Goal: Task Accomplishment & Management: Manage account settings

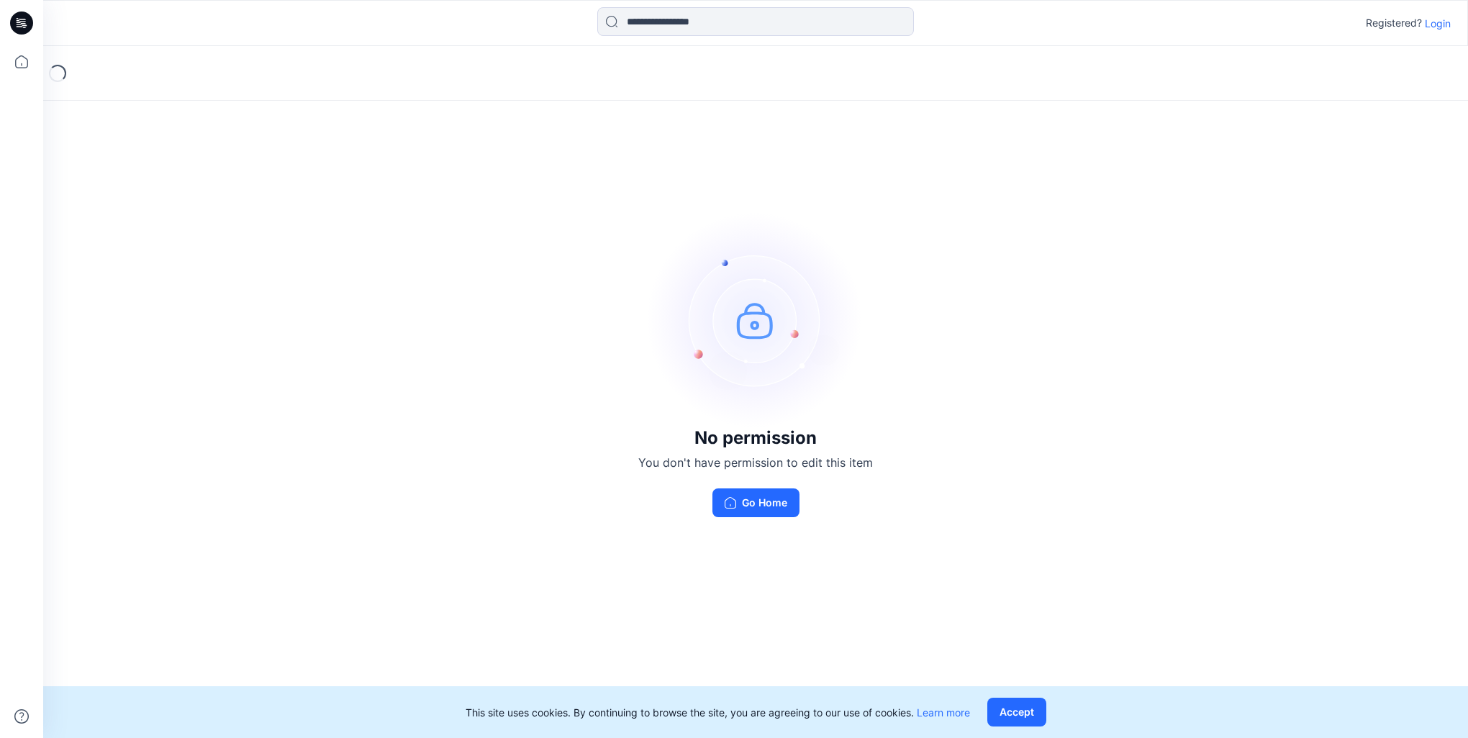
click at [770, 496] on button "Go Home" at bounding box center [755, 502] width 87 height 29
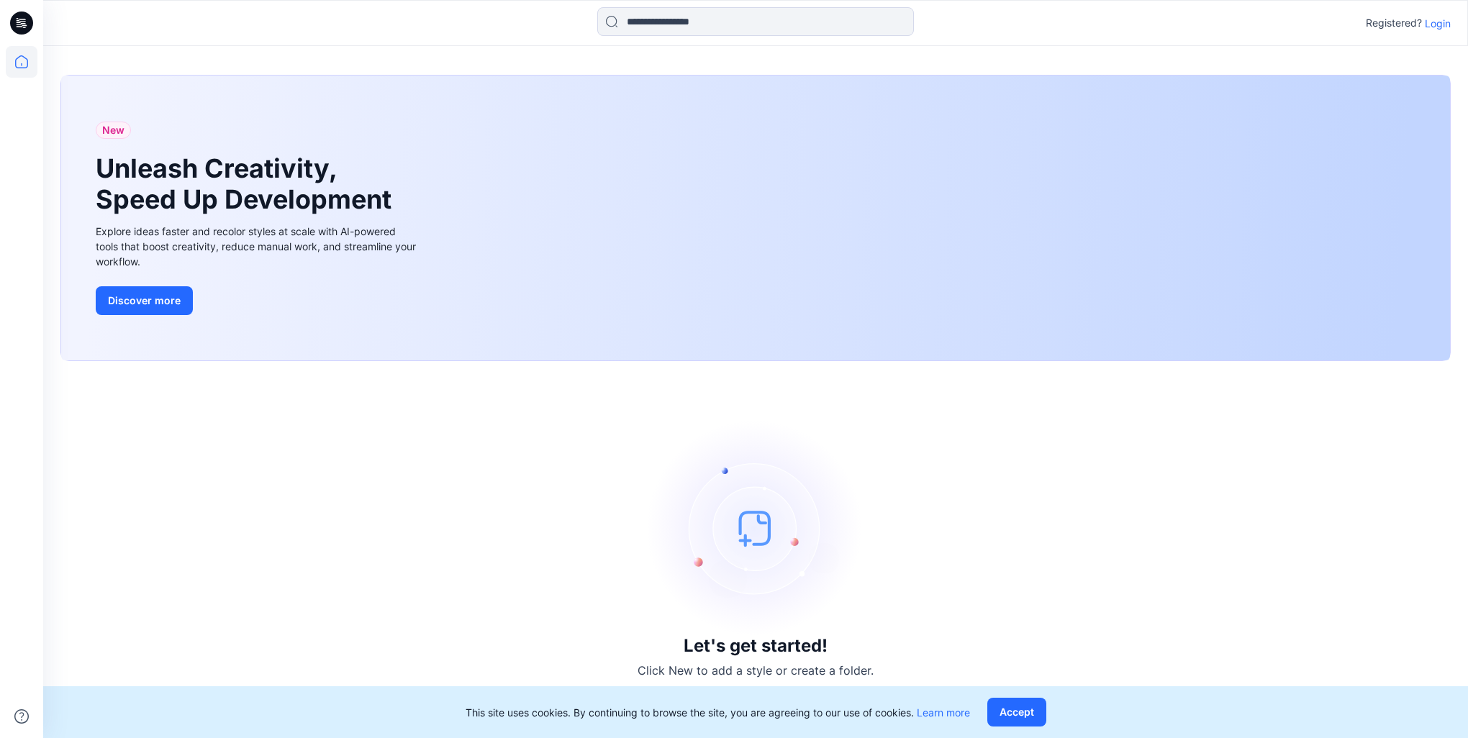
click at [888, 232] on div "New Unleash Creativity, Speed Up Development Explore ideas faster and recolor s…" at bounding box center [755, 218] width 1388 height 285
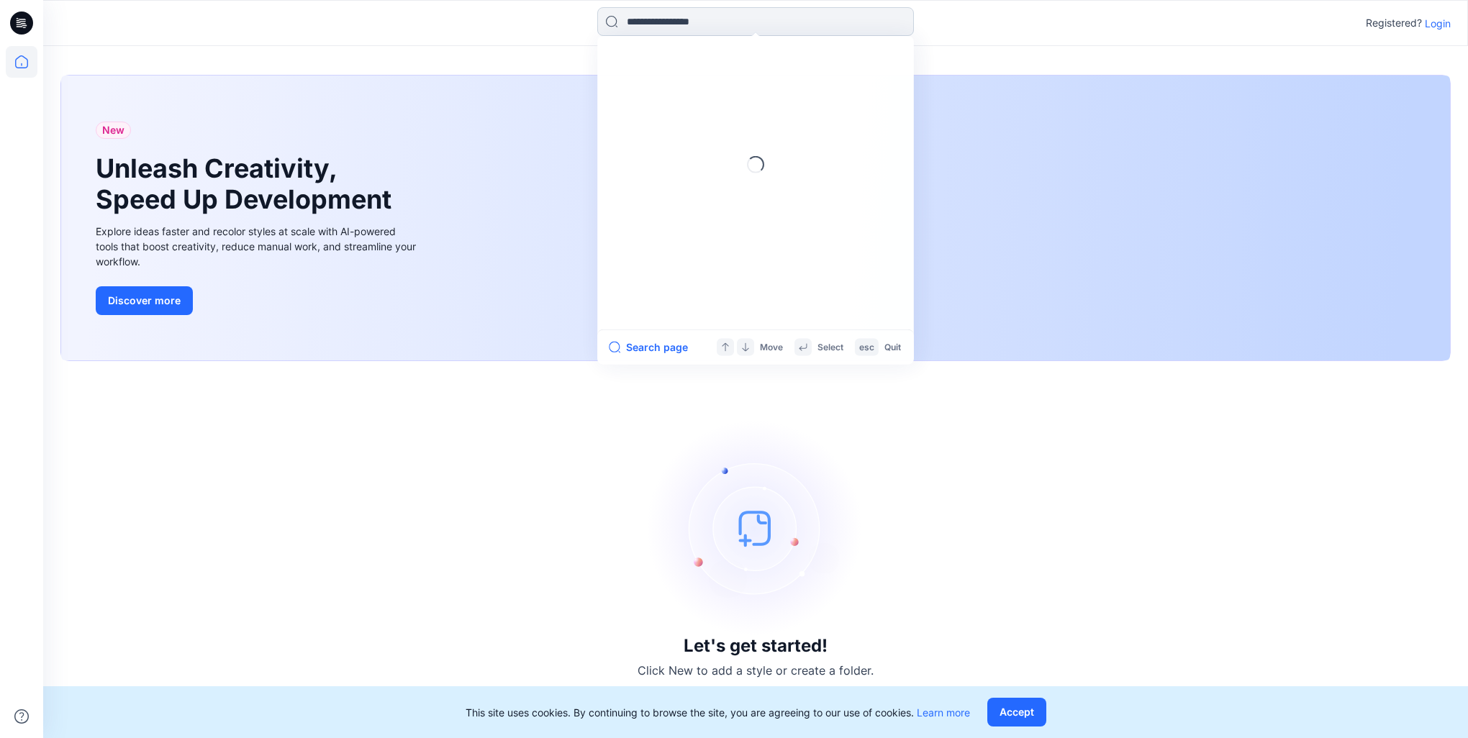
click at [644, 27] on input at bounding box center [755, 21] width 317 height 29
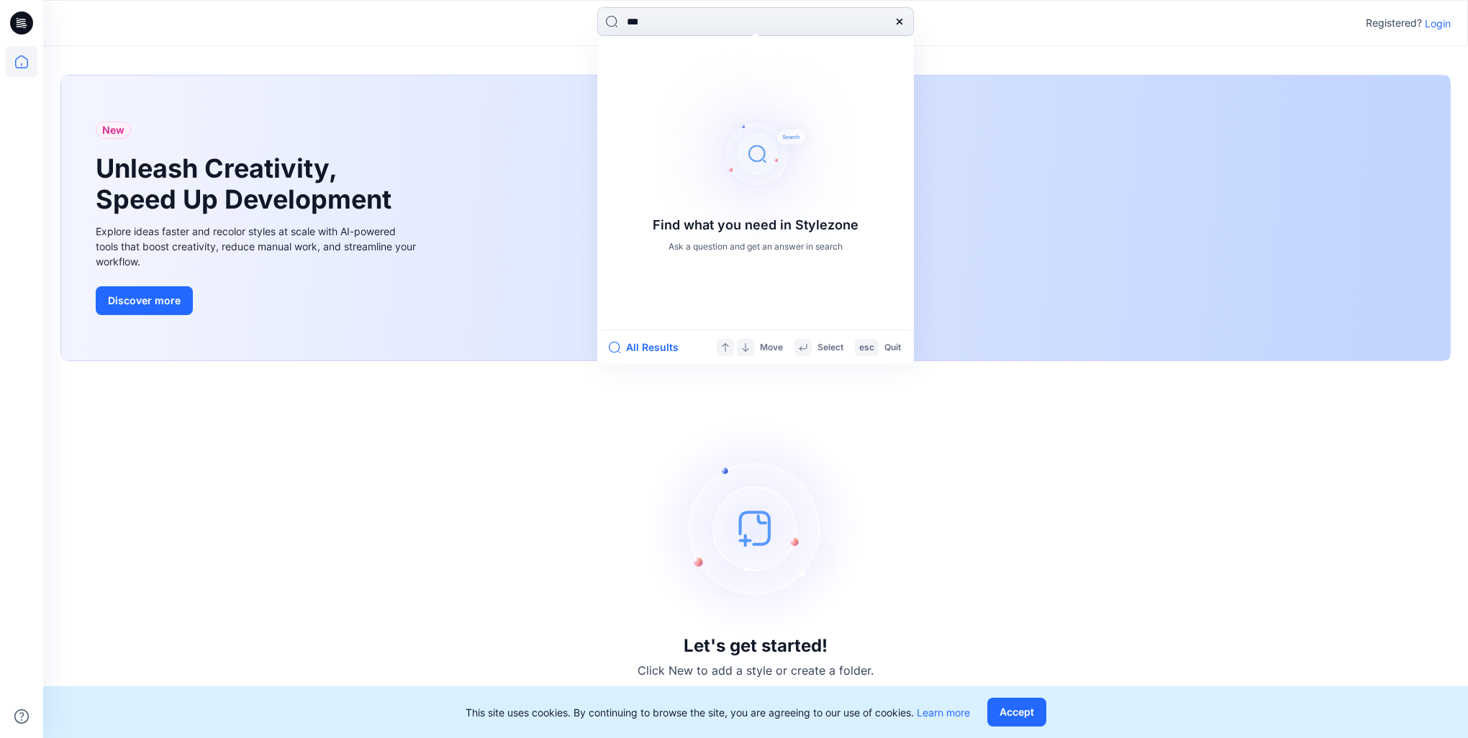
type input "****"
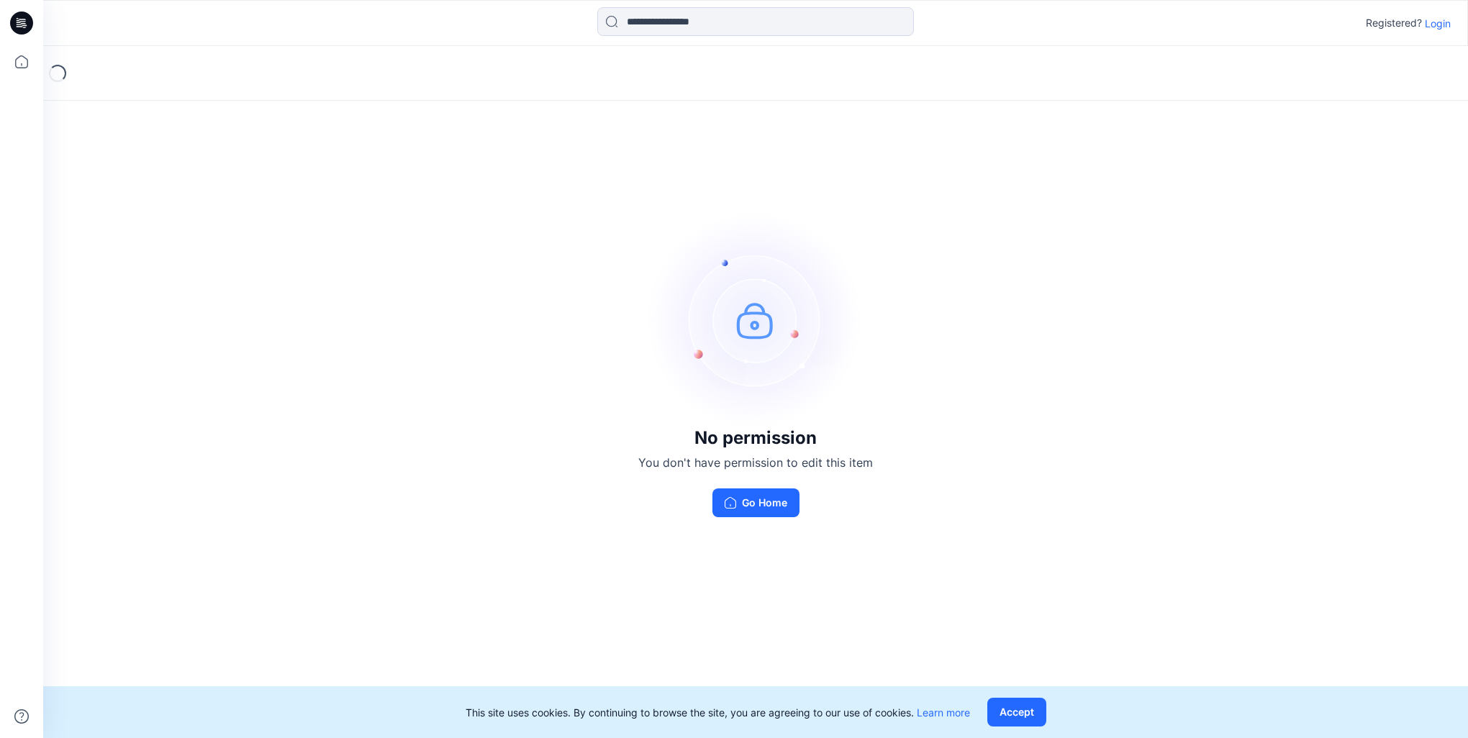
click at [1435, 24] on p "Login" at bounding box center [1437, 23] width 26 height 15
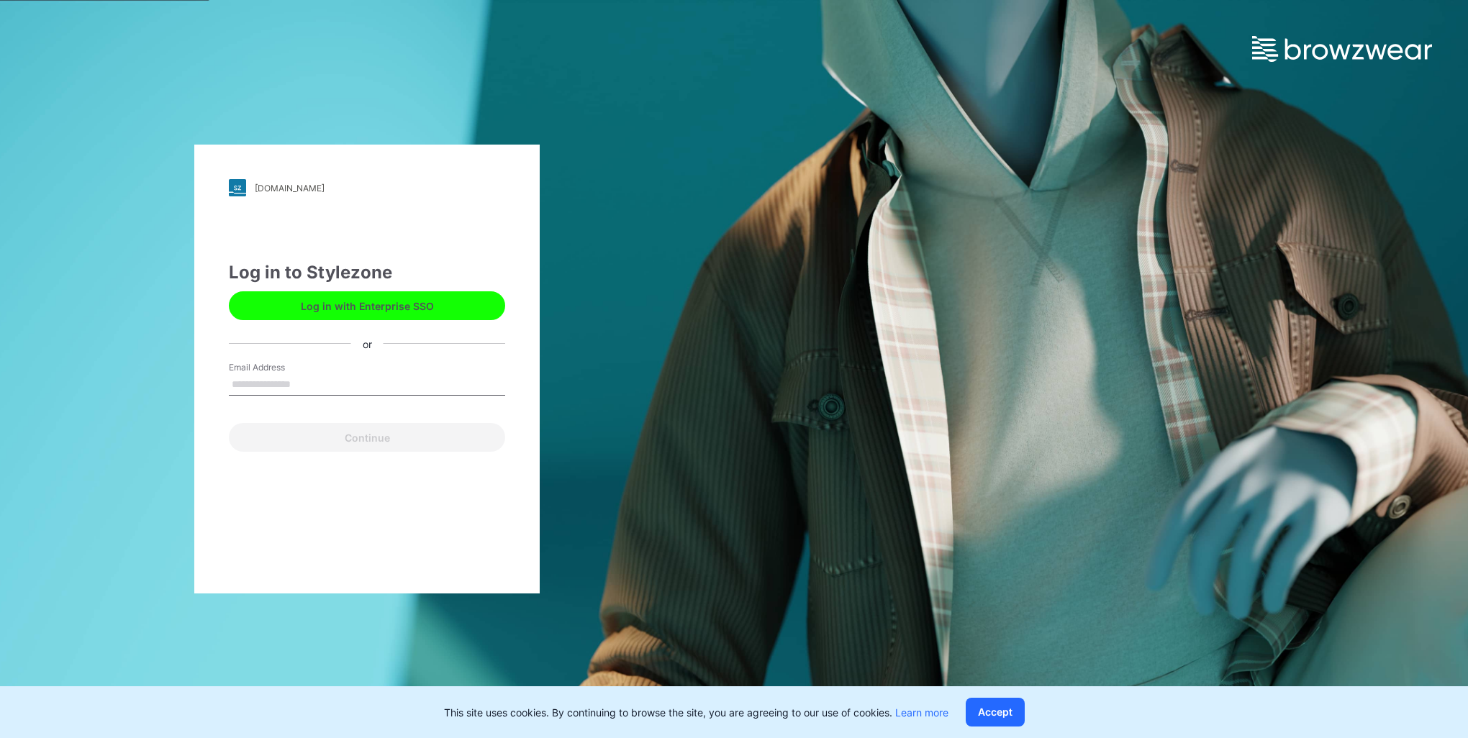
type input "**********"
click at [299, 434] on button "Continue" at bounding box center [367, 437] width 276 height 29
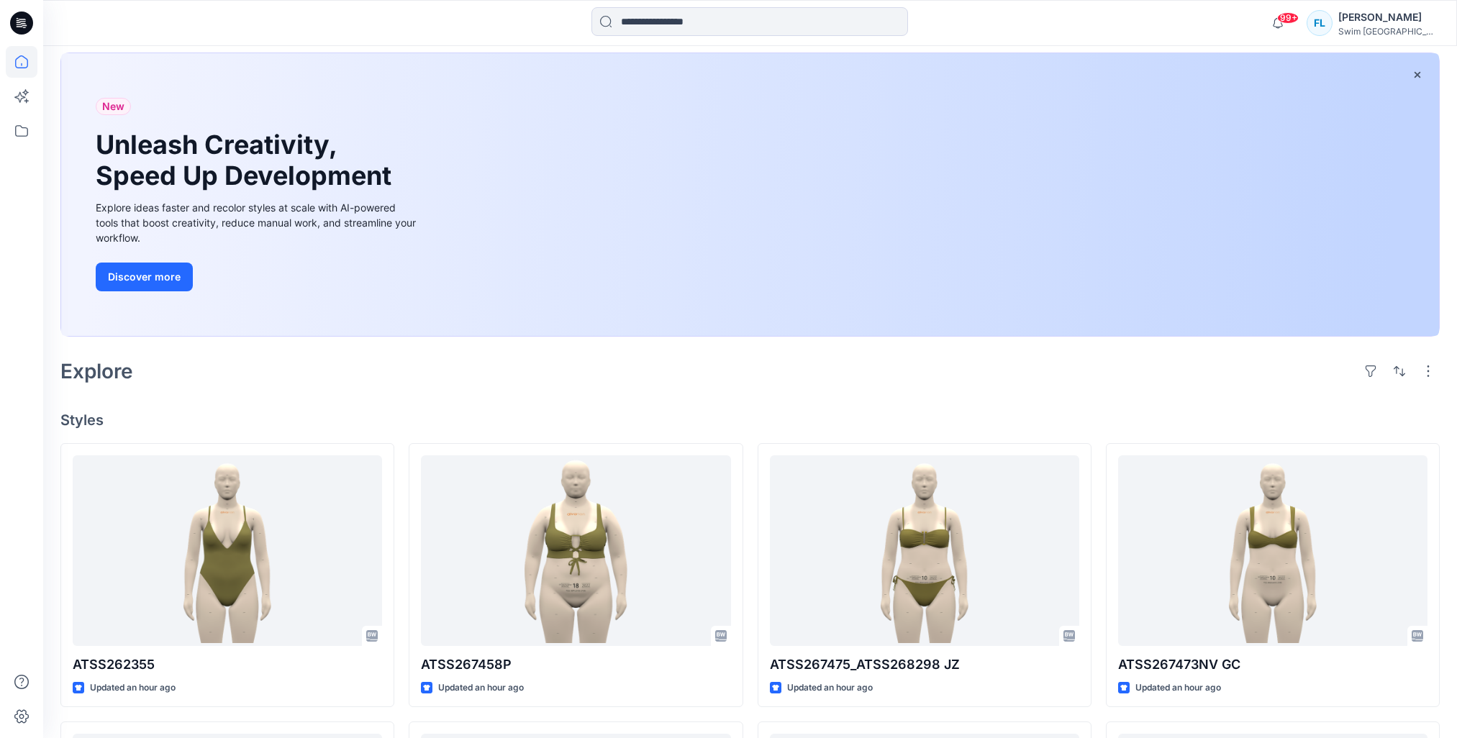
scroll to position [288, 0]
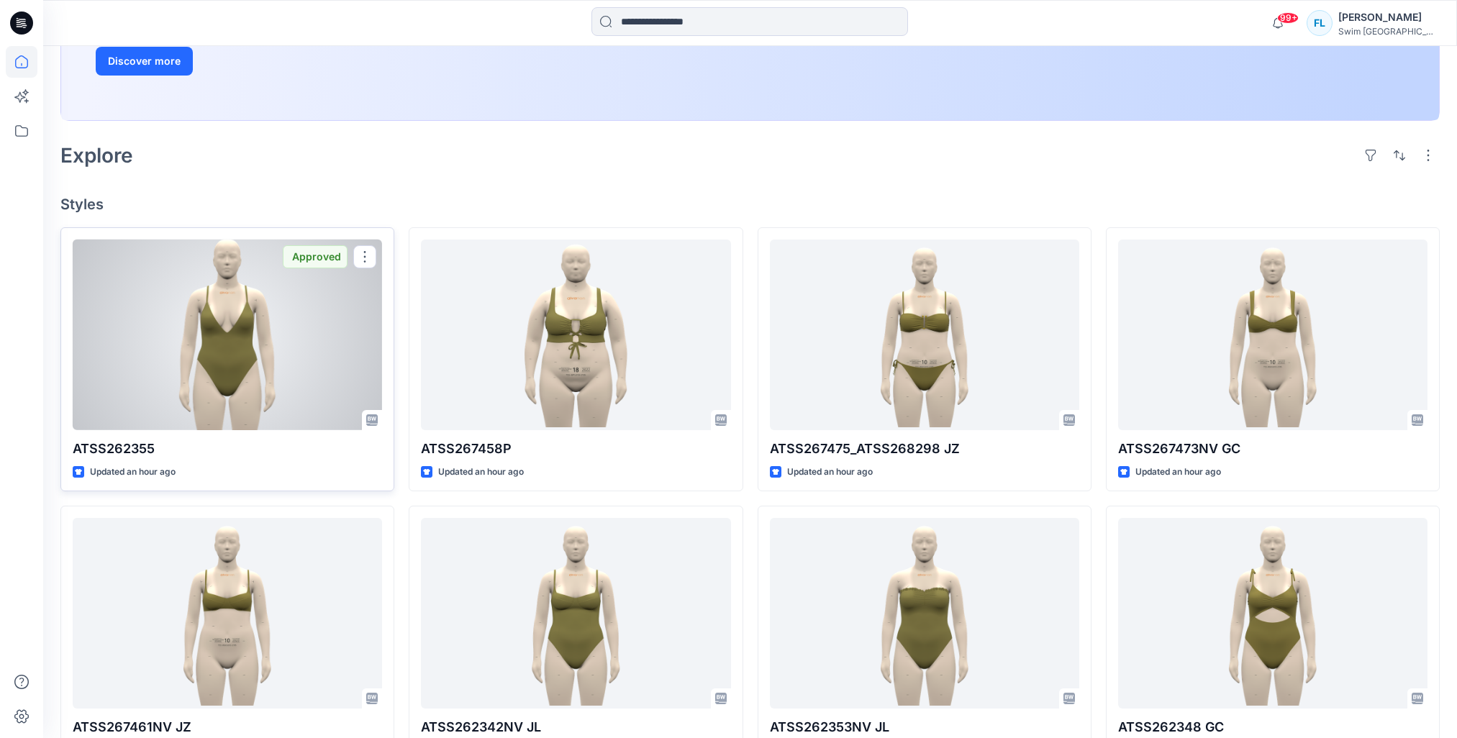
click at [264, 381] on div at bounding box center [227, 335] width 309 height 191
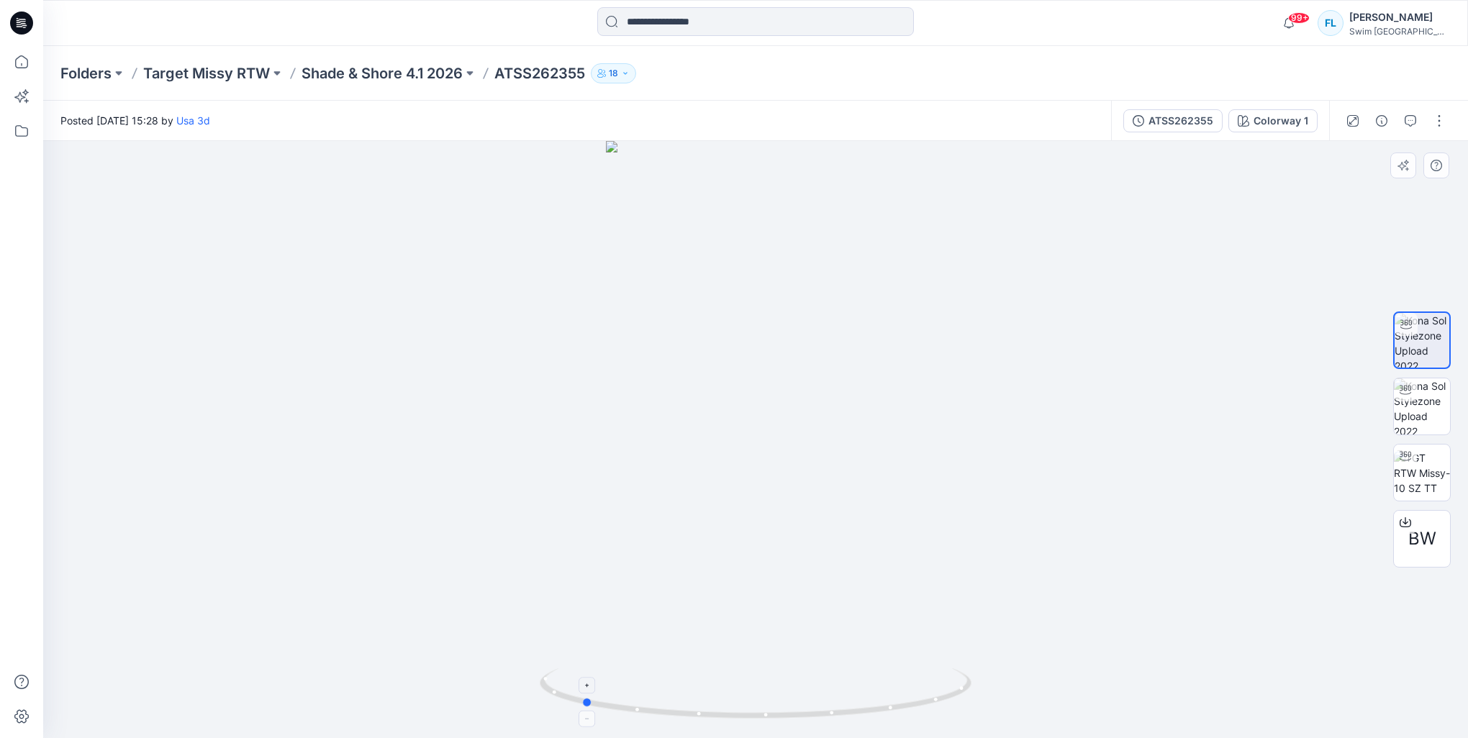
drag, startPoint x: 757, startPoint y: 714, endPoint x: 583, endPoint y: 702, distance: 174.5
click at [583, 702] on circle at bounding box center [587, 703] width 9 height 9
